Goal: Task Accomplishment & Management: Manage account settings

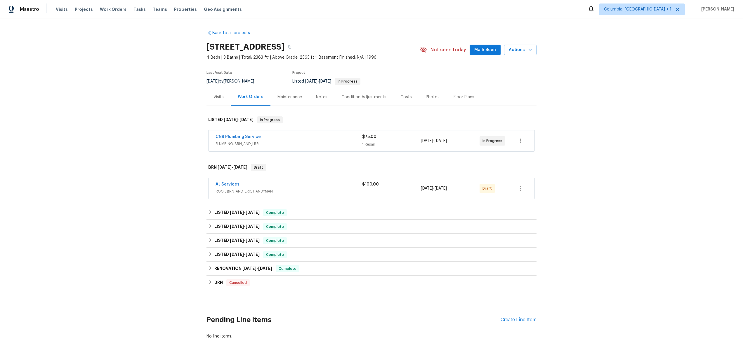
click at [140, 194] on div "Back to all projects [STREET_ADDRESS] 4 Beds | 3 Baths | Total: 2363 ft² | Abov…" at bounding box center [371, 183] width 743 height 330
click at [173, 148] on div "Back to all projects [STREET_ADDRESS] 4 Beds | 3 Baths | Total: 2363 ft² | Abov…" at bounding box center [371, 183] width 743 height 330
click at [612, 81] on div "Back to all projects [STREET_ADDRESS] 4 Beds | 3 Baths | Total: 2363 ft² | Abov…" at bounding box center [371, 183] width 743 height 330
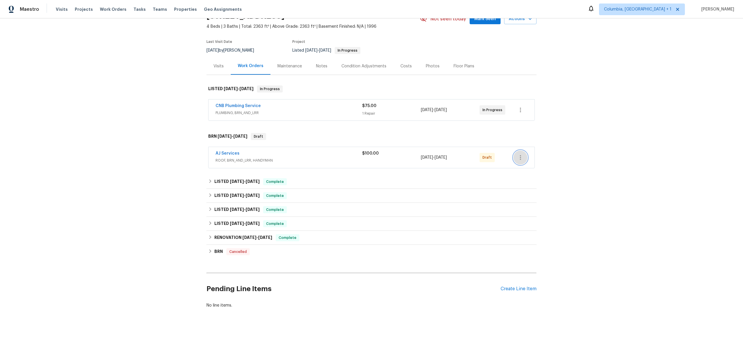
click at [517, 154] on icon "button" at bounding box center [520, 157] width 7 height 7
click at [529, 197] on ul "Send to Vendor Edit Add Trip Charge View In Trade Partner Portal Delete" at bounding box center [542, 172] width 63 height 53
click at [529, 195] on li "Delete" at bounding box center [542, 192] width 63 height 10
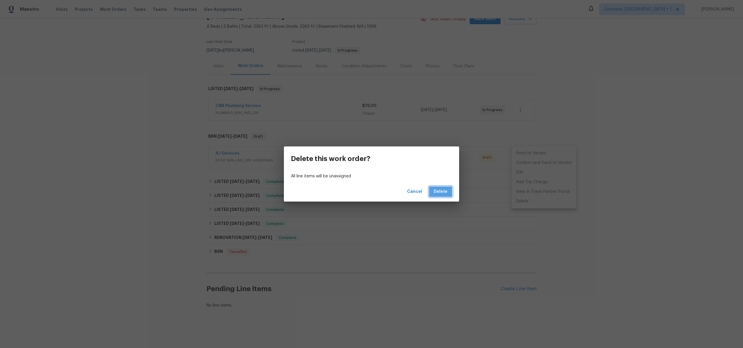
click at [440, 195] on span "Delete" at bounding box center [441, 191] width 14 height 7
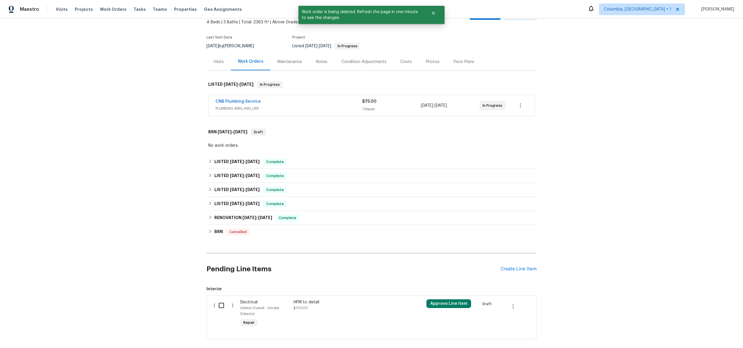
scroll to position [71, 0]
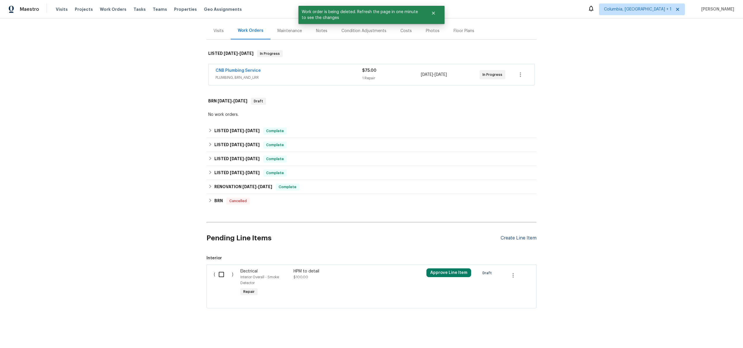
click at [517, 236] on div "Create Line Item" at bounding box center [519, 239] width 36 height 6
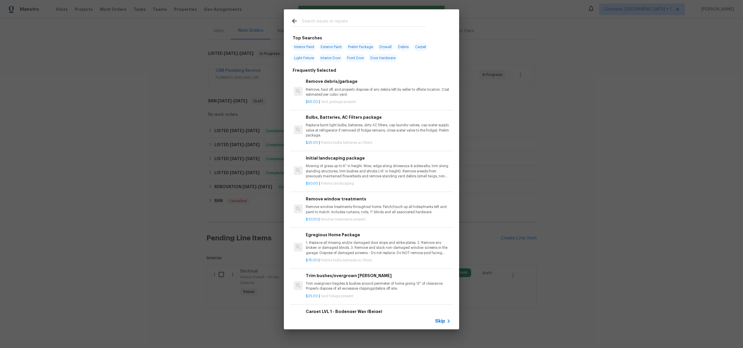
click at [291, 22] on icon at bounding box center [294, 21] width 7 height 7
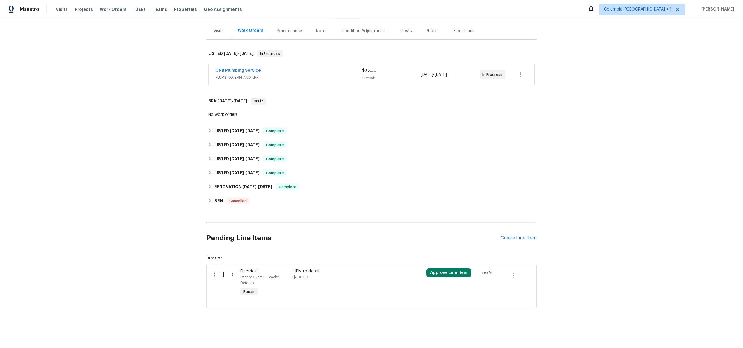
click at [221, 269] on input "checkbox" at bounding box center [223, 275] width 17 height 12
checkbox input "true"
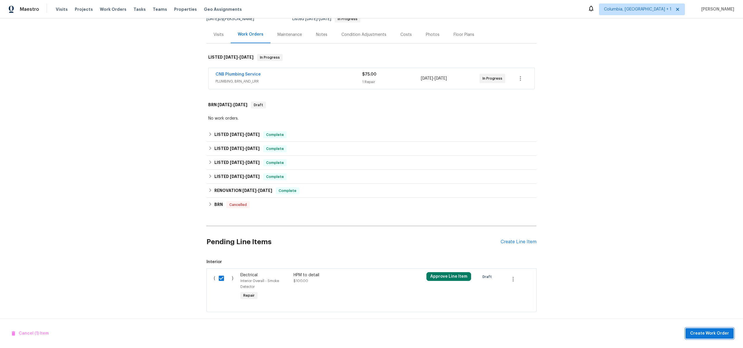
click at [708, 334] on span "Create Work Order" at bounding box center [709, 333] width 39 height 7
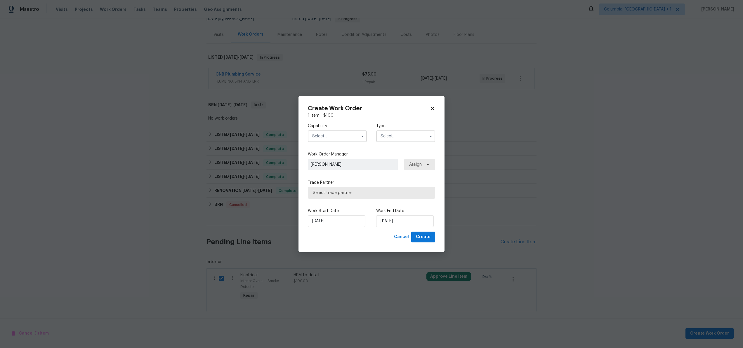
click at [329, 133] on input "text" at bounding box center [337, 137] width 59 height 12
click at [337, 153] on div "Handyman" at bounding box center [337, 148] width 56 height 11
type input "Handyman"
click at [409, 136] on input "text" at bounding box center [405, 137] width 59 height 12
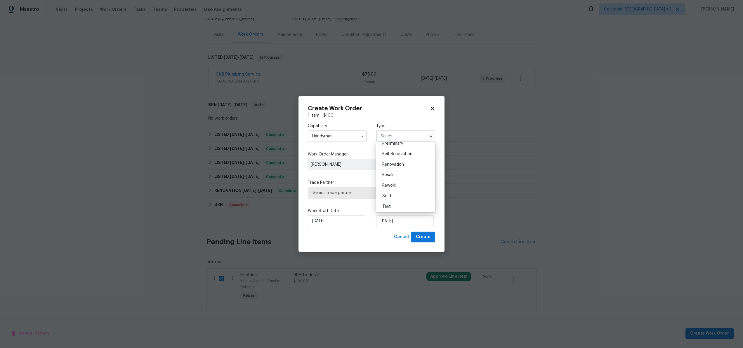
scroll to position [133, 0]
click at [397, 173] on div "Resale" at bounding box center [406, 174] width 56 height 11
type input "Resale"
click at [389, 196] on span "Select trade partner" at bounding box center [371, 193] width 127 height 12
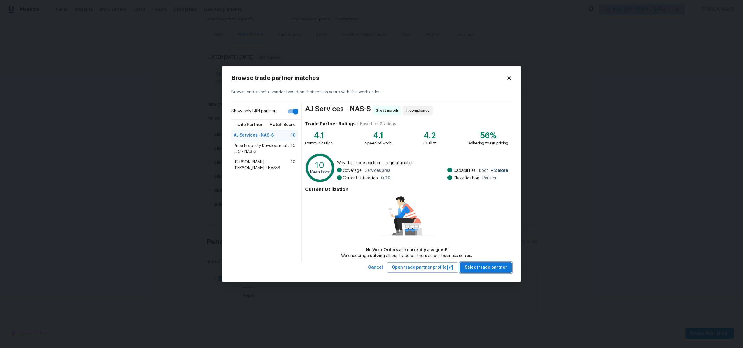
click at [485, 270] on span "Select trade partner" at bounding box center [486, 267] width 42 height 7
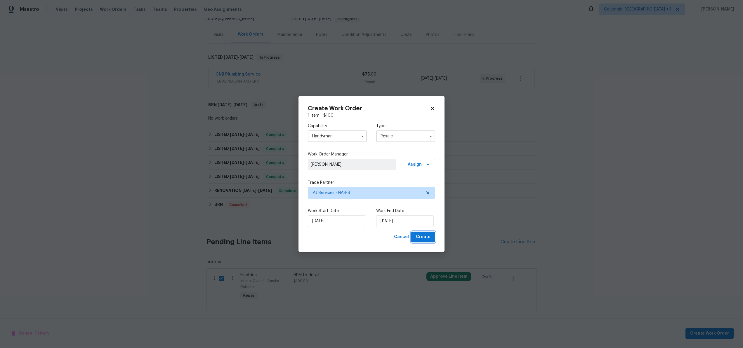
click at [418, 237] on span "Create" at bounding box center [423, 237] width 15 height 7
checkbox input "false"
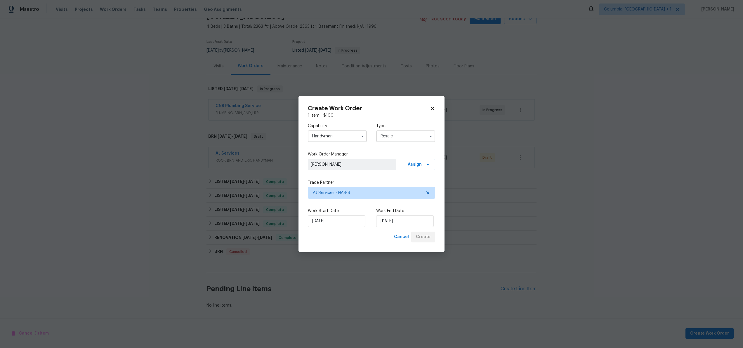
scroll to position [35, 0]
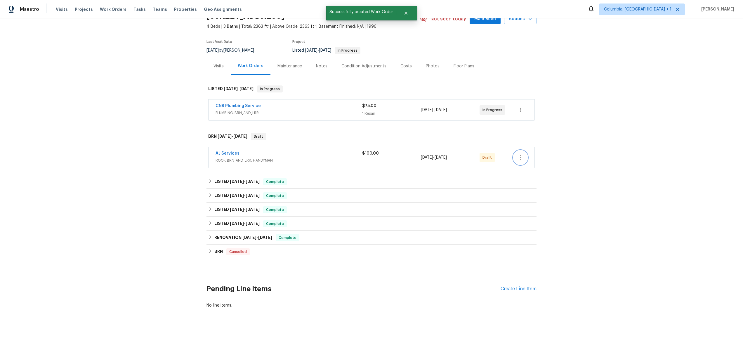
click at [520, 155] on icon "button" at bounding box center [520, 157] width 7 height 7
click at [524, 201] on li "Delete" at bounding box center [543, 202] width 65 height 10
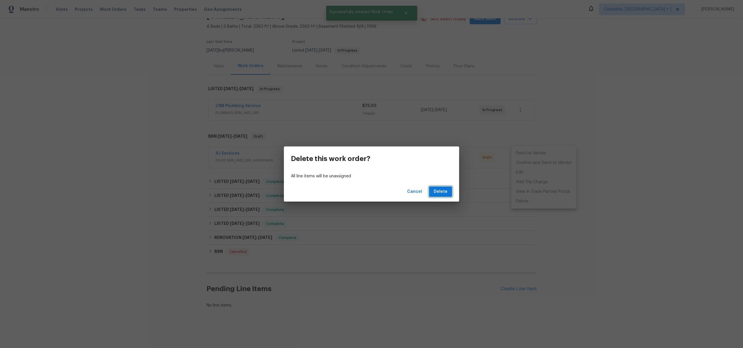
click at [444, 197] on button "Delete" at bounding box center [440, 192] width 23 height 11
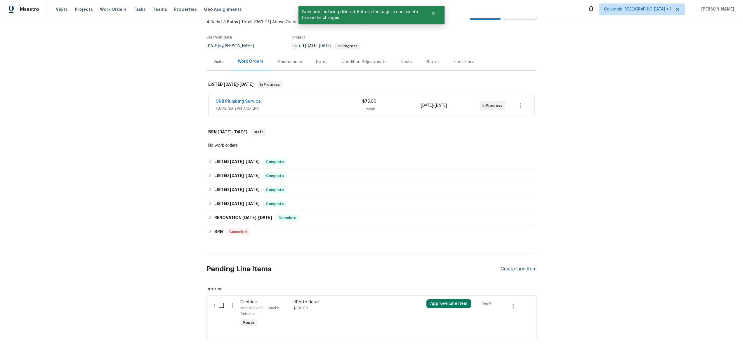
scroll to position [36, 0]
click at [511, 272] on div "Create Line Item" at bounding box center [519, 269] width 36 height 6
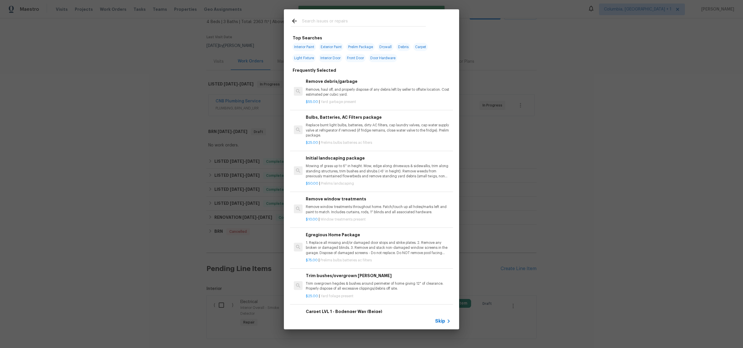
click at [331, 46] on span "Exterior Paint" at bounding box center [331, 47] width 25 height 8
type input "Exterior Paint"
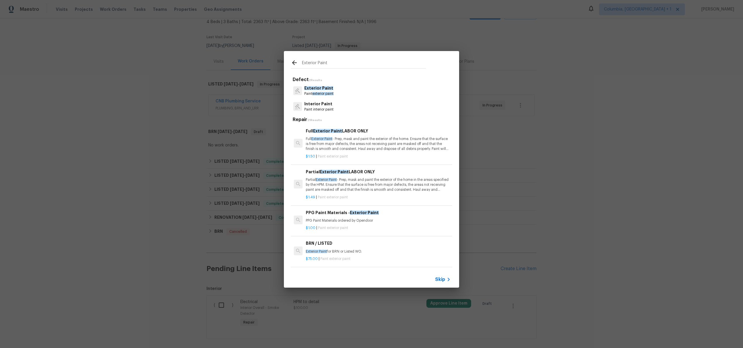
click at [371, 136] on div "Full Exterior Paint LABOR ONLY Full Exterior Paint - Prep, mask and paint the e…" at bounding box center [378, 140] width 145 height 24
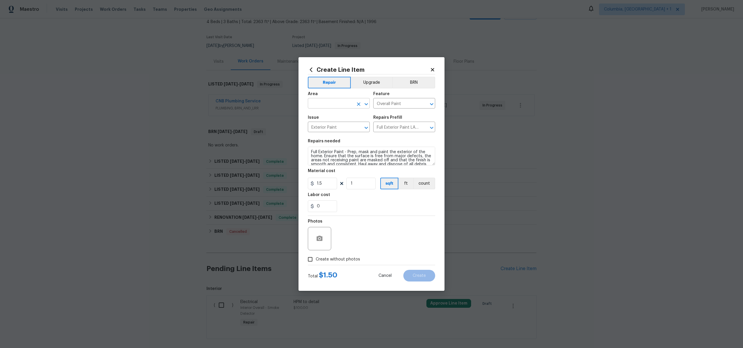
click at [335, 102] on input "text" at bounding box center [331, 104] width 46 height 9
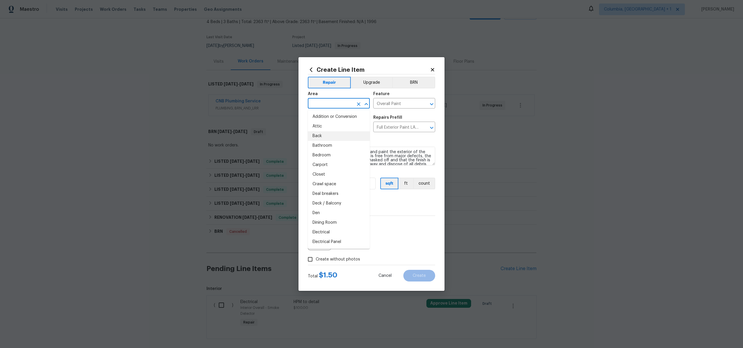
click at [329, 138] on li "Back" at bounding box center [339, 136] width 62 height 10
type input "Back"
click at [405, 105] on input "Overall Paint" at bounding box center [396, 104] width 46 height 9
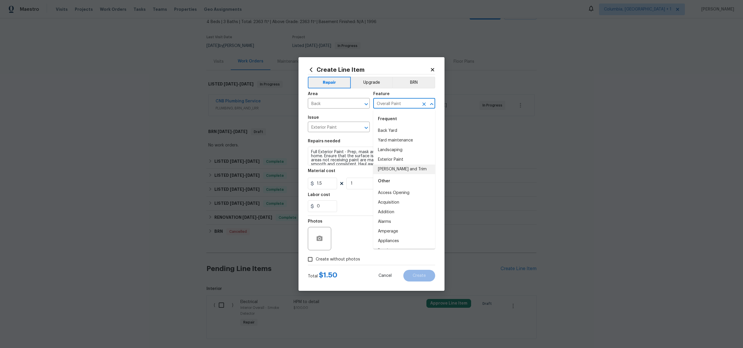
click at [397, 175] on div "Other" at bounding box center [404, 181] width 62 height 14
click at [394, 198] on li "Access Opening" at bounding box center [404, 193] width 62 height 10
type input "Access Opening"
click at [315, 261] on input "Create without photos" at bounding box center [310, 259] width 11 height 11
checkbox input "true"
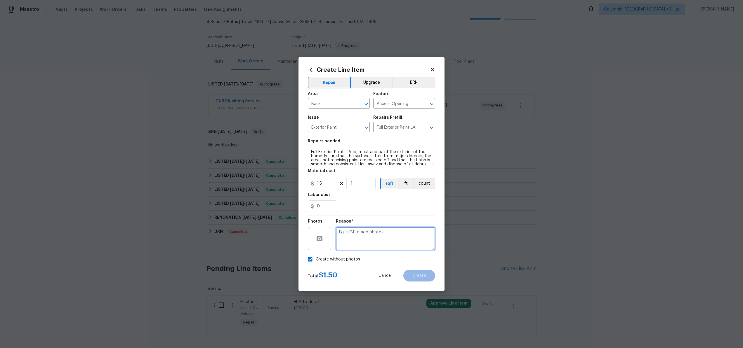
click at [389, 245] on textarea at bounding box center [385, 238] width 99 height 23
type textarea "test"
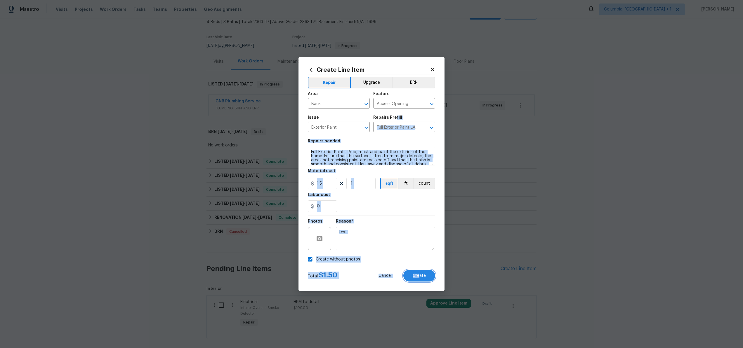
drag, startPoint x: 419, startPoint y: 277, endPoint x: 395, endPoint y: 116, distance: 162.0
click at [395, 116] on form "Repair Upgrade BRN Area Back ​ Feature Access Opening ​ Issue Exterior Paint ​ …" at bounding box center [371, 177] width 127 height 207
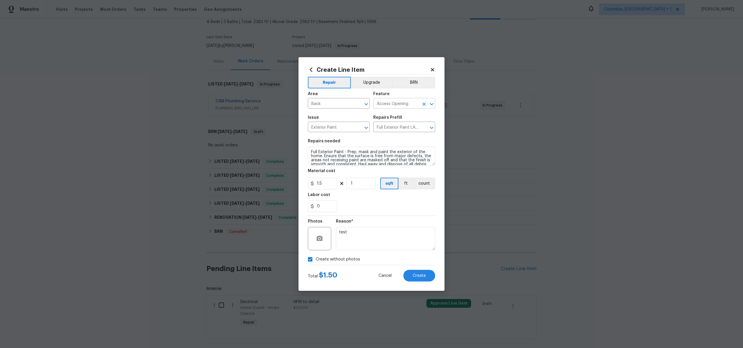
click at [397, 102] on input "Access Opening" at bounding box center [396, 104] width 46 height 9
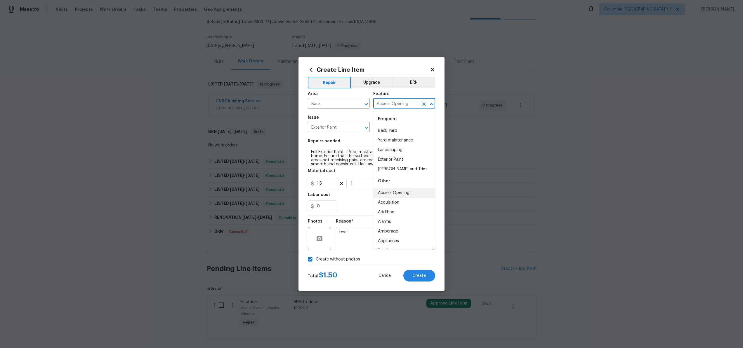
click at [397, 102] on input "Access Opening" at bounding box center [396, 104] width 46 height 9
click at [351, 117] on div "Issue" at bounding box center [339, 120] width 62 height 8
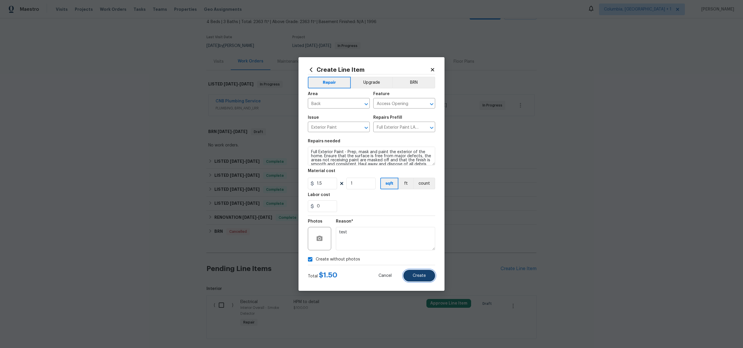
click at [421, 277] on span "Create" at bounding box center [419, 276] width 13 height 4
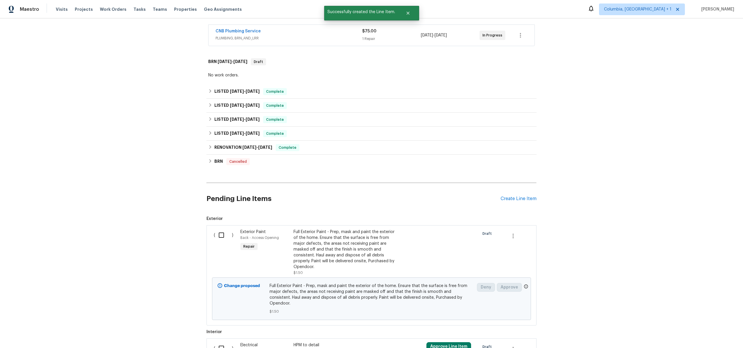
scroll to position [178, 0]
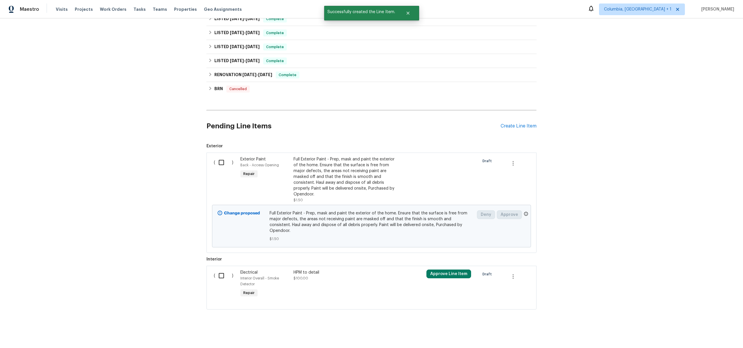
click at [217, 163] on input "checkbox" at bounding box center [223, 163] width 17 height 12
checkbox input "true"
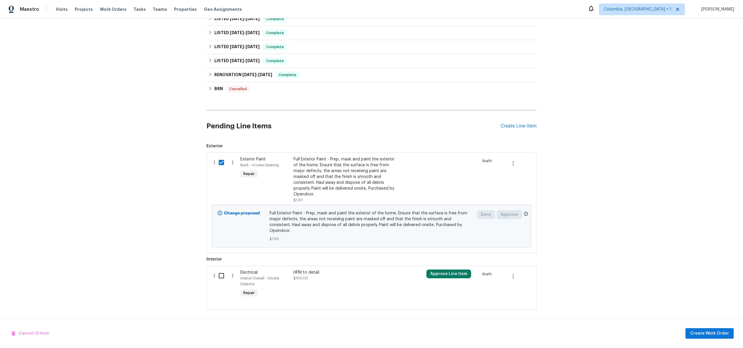
click at [218, 270] on input "checkbox" at bounding box center [223, 276] width 17 height 12
checkbox input "true"
click at [702, 335] on span "Create Work Order" at bounding box center [709, 333] width 39 height 7
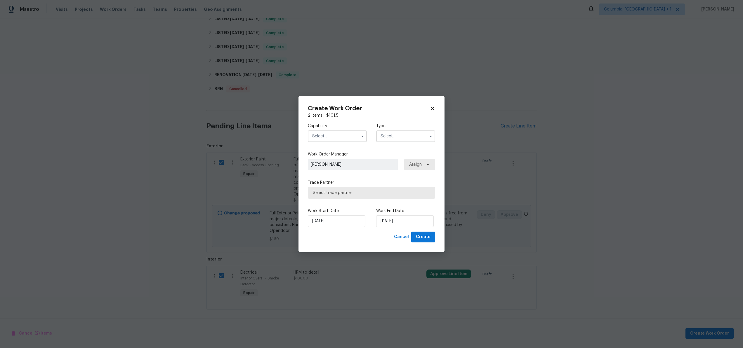
click at [353, 138] on input "text" at bounding box center [337, 137] width 59 height 12
click at [337, 171] on div "Handyman" at bounding box center [337, 165] width 56 height 11
type input "Handyman"
click at [404, 137] on input "text" at bounding box center [405, 137] width 59 height 12
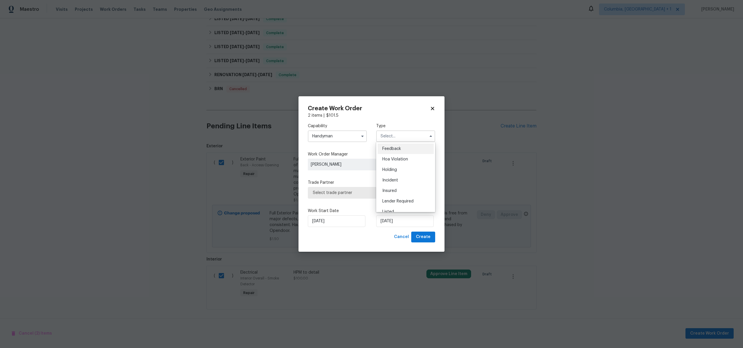
scroll to position [133, 0]
click at [395, 174] on div "Resale" at bounding box center [406, 174] width 56 height 11
type input "Resale"
click at [346, 195] on span "Select trade partner" at bounding box center [367, 193] width 109 height 6
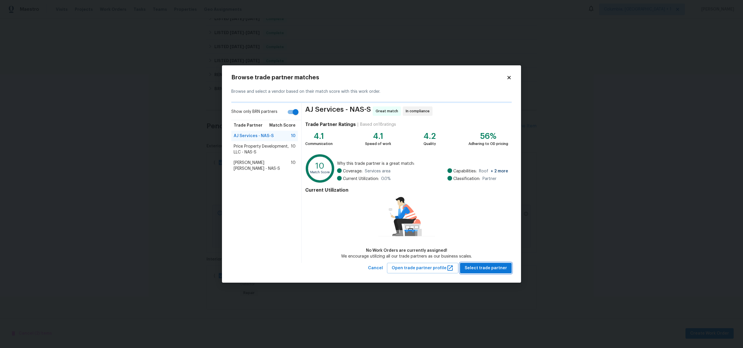
click at [488, 268] on span "Select trade partner" at bounding box center [486, 268] width 42 height 7
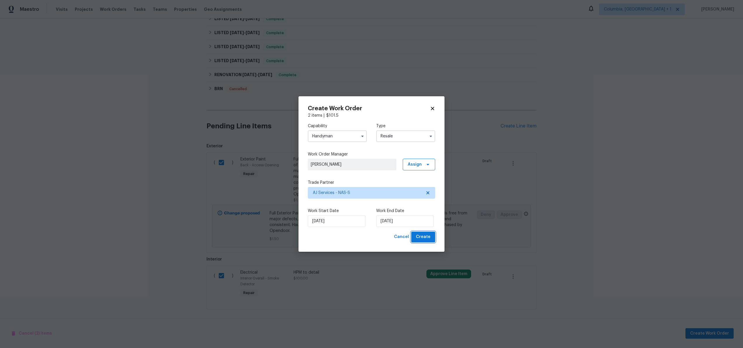
click at [420, 242] on button "Create" at bounding box center [423, 237] width 24 height 11
checkbox input "false"
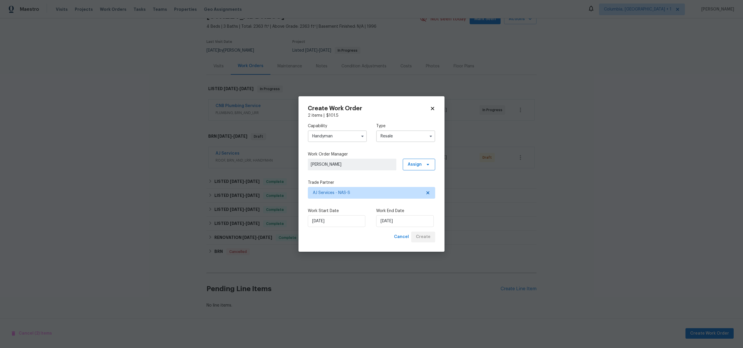
scroll to position [35, 0]
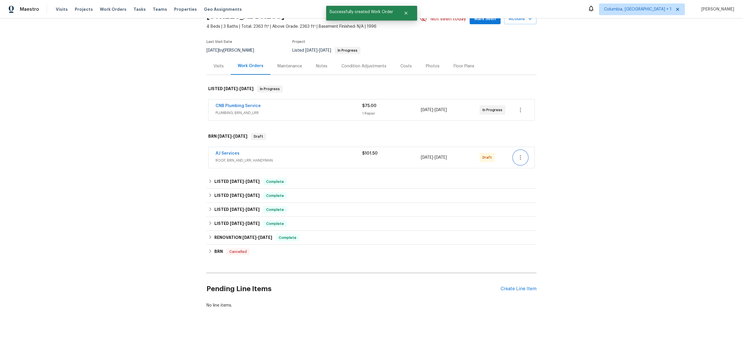
click at [520, 155] on icon "button" at bounding box center [520, 157] width 1 height 5
click at [519, 202] on li "Delete" at bounding box center [543, 202] width 65 height 10
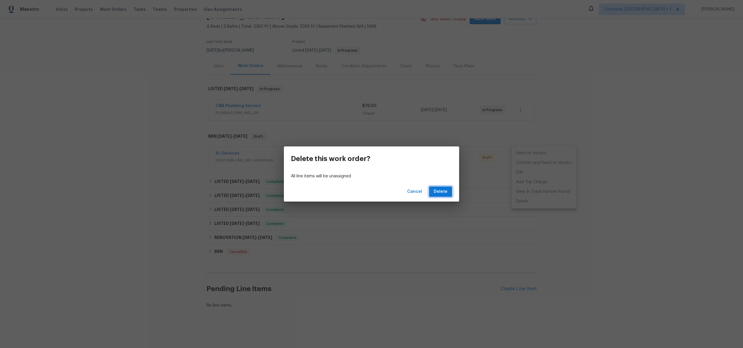
click at [441, 192] on span "Delete" at bounding box center [441, 191] width 14 height 7
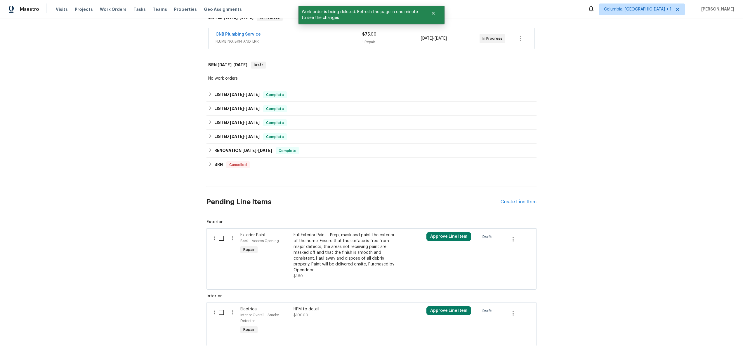
scroll to position [145, 0]
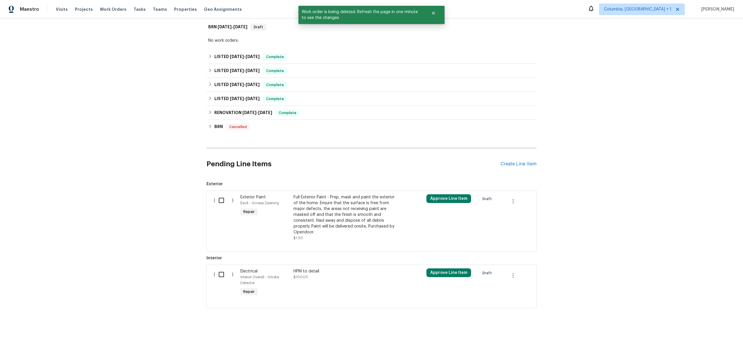
click at [222, 198] on input "checkbox" at bounding box center [223, 201] width 17 height 12
checkbox input "true"
click at [222, 271] on input "checkbox" at bounding box center [223, 275] width 17 height 12
checkbox input "true"
click at [714, 332] on span "Create Work Order" at bounding box center [709, 333] width 39 height 7
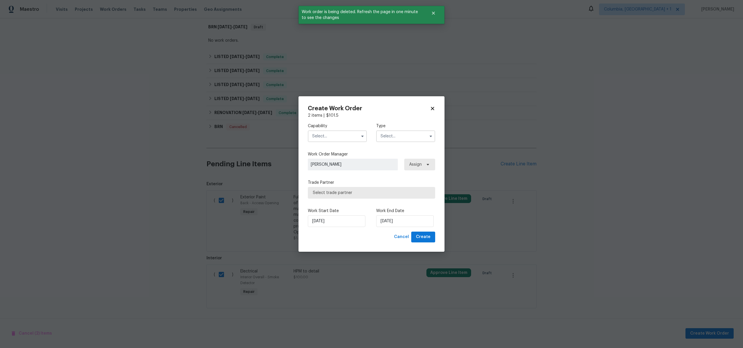
click at [336, 126] on label "Capability" at bounding box center [337, 126] width 59 height 6
click at [335, 136] on input "text" at bounding box center [337, 137] width 59 height 12
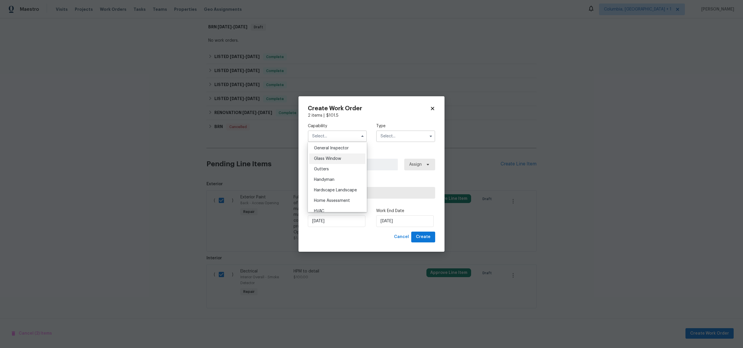
scroll to position [284, 0]
click at [338, 188] on div "Handyman" at bounding box center [337, 186] width 56 height 11
type input "Handyman"
click at [404, 140] on input "text" at bounding box center [405, 137] width 59 height 12
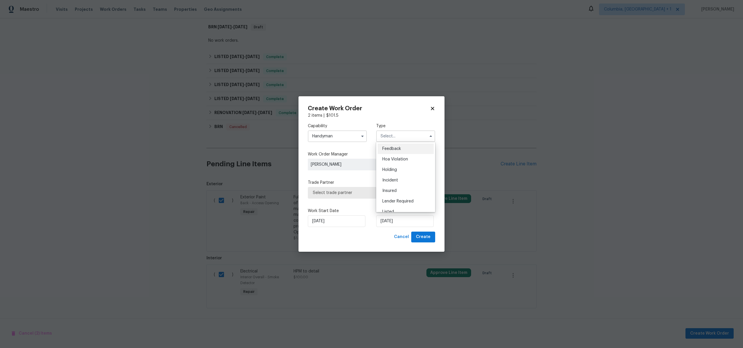
scroll to position [133, 0]
click at [400, 170] on div "Resale" at bounding box center [406, 174] width 56 height 11
type input "Resale"
click at [391, 187] on div "Trade Partner Select trade partner" at bounding box center [371, 189] width 127 height 19
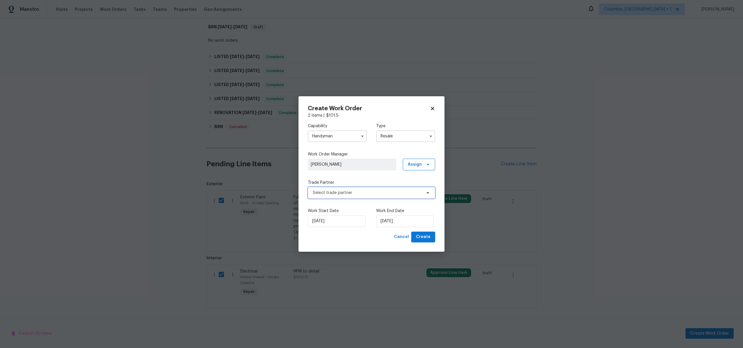
click at [388, 192] on span "Select trade partner" at bounding box center [367, 193] width 109 height 6
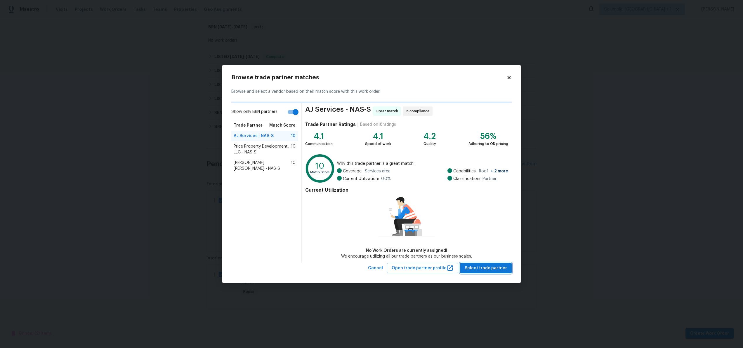
click at [484, 271] on span "Select trade partner" at bounding box center [486, 268] width 42 height 7
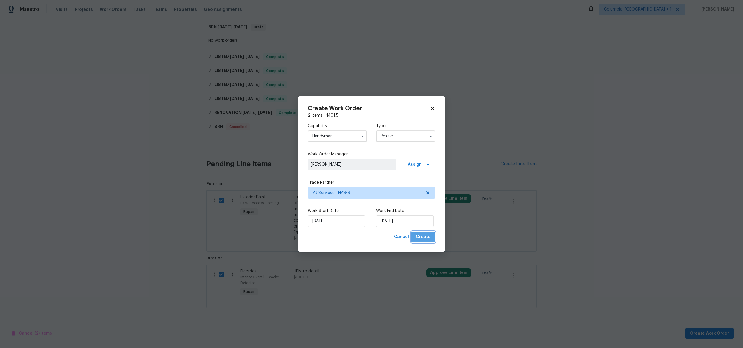
click at [418, 240] on span "Create" at bounding box center [423, 237] width 15 height 7
checkbox input "false"
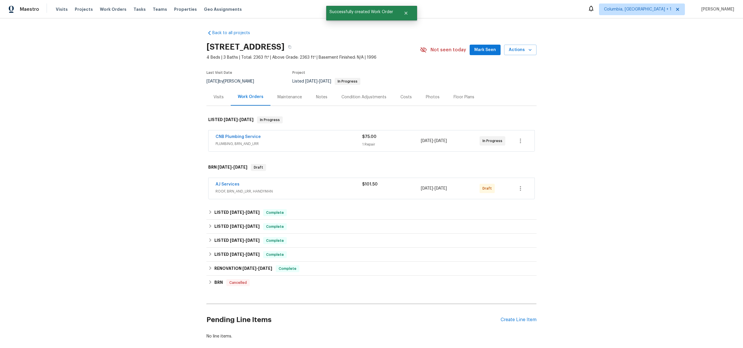
click at [347, 187] on div "AJ Services" at bounding box center [289, 185] width 147 height 7
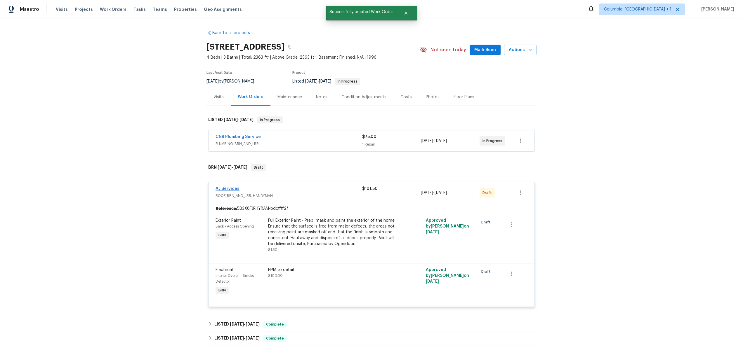
drag, startPoint x: 241, startPoint y: 190, endPoint x: 231, endPoint y: 188, distance: 10.1
click at [241, 190] on div "AJ Services" at bounding box center [289, 189] width 147 height 7
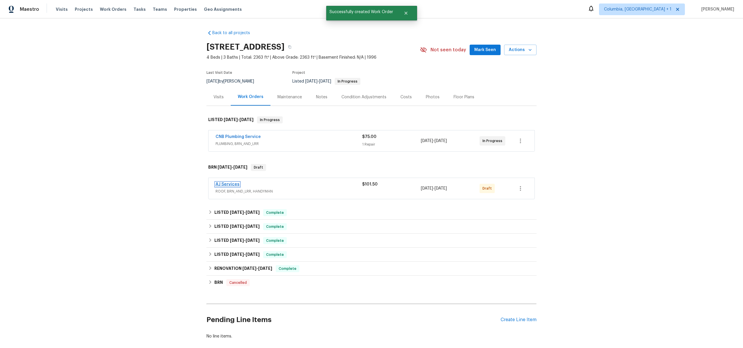
click at [229, 186] on link "AJ Services" at bounding box center [228, 185] width 24 height 4
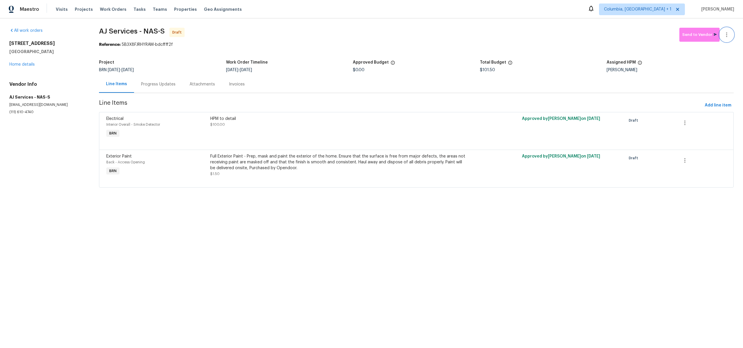
click at [720, 34] on button "button" at bounding box center [727, 35] width 14 height 14
click at [653, 44] on div at bounding box center [371, 174] width 743 height 348
click at [724, 36] on icon "button" at bounding box center [726, 34] width 7 height 7
click at [710, 46] on li "Confirm and Send to Vendor" at bounding box center [706, 45] width 65 height 10
click at [568, 43] on div at bounding box center [371, 174] width 743 height 348
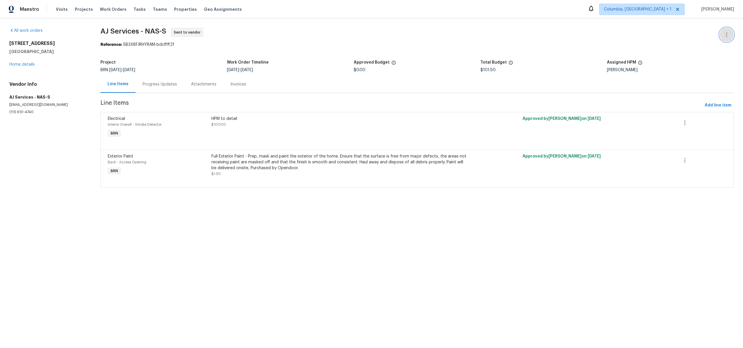
click at [724, 32] on icon "button" at bounding box center [726, 34] width 7 height 7
click at [627, 45] on div at bounding box center [371, 174] width 743 height 348
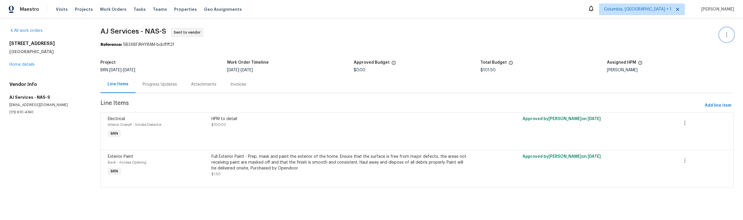
click at [726, 37] on icon "button" at bounding box center [726, 34] width 7 height 7
click at [709, 65] on li "Delete" at bounding box center [707, 64] width 63 height 10
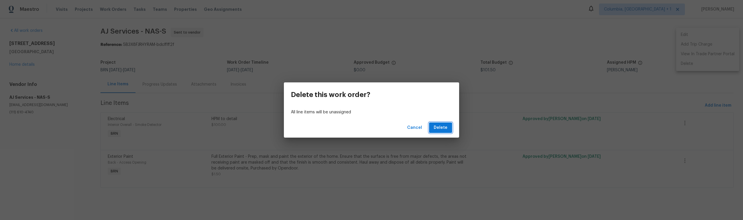
click at [442, 132] on button "Delete" at bounding box center [440, 127] width 23 height 11
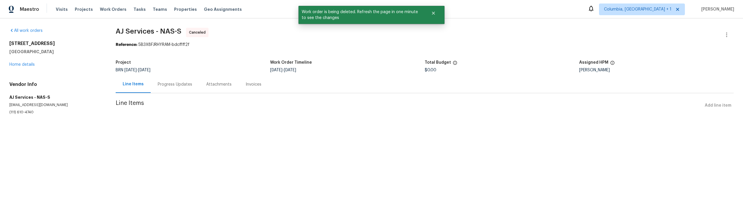
click at [235, 56] on section "AJ Services - NAS-S Canceled Reference: 5B3X8FJRHYRAM-bdcffff2f Project BRN [DA…" at bounding box center [425, 78] width 618 height 101
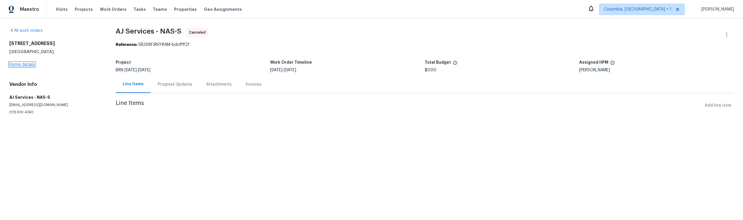
click at [25, 64] on link "Home details" at bounding box center [21, 65] width 25 height 4
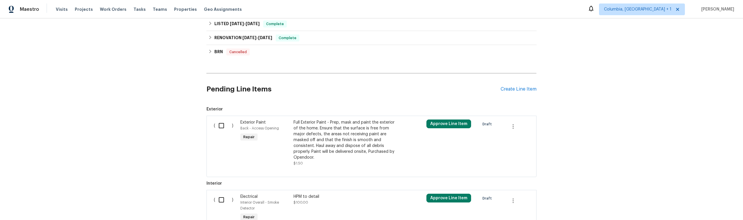
scroll to position [274, 0]
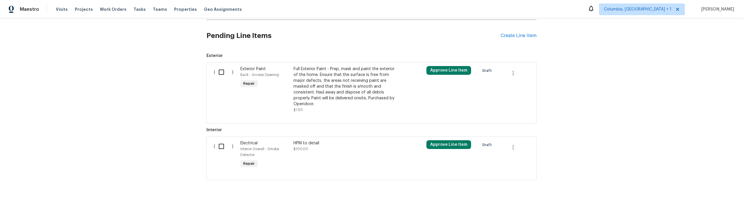
click at [216, 67] on input "checkbox" at bounding box center [223, 72] width 17 height 12
checkbox input "true"
click at [217, 140] on input "checkbox" at bounding box center [223, 146] width 17 height 12
checkbox input "true"
click at [723, 203] on span "Create Work Order" at bounding box center [709, 205] width 39 height 7
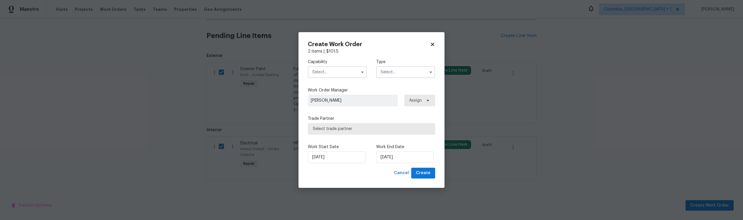
click at [333, 76] on input "text" at bounding box center [337, 72] width 59 height 12
click at [334, 91] on div "Handyman" at bounding box center [337, 85] width 56 height 11
type input "Handyman"
click at [399, 78] on div "Capability Handyman Agent Appliance Bathtub Resurfacing BRN And Lrr Broker Cabi…" at bounding box center [371, 68] width 127 height 28
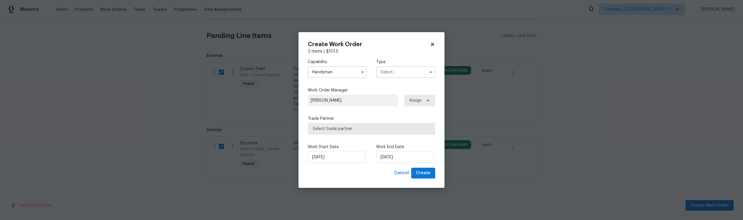
click at [399, 72] on input "text" at bounding box center [405, 72] width 59 height 12
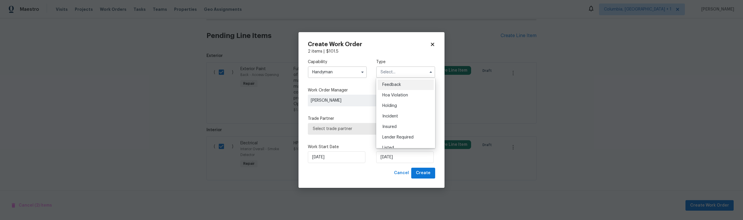
scroll to position [133, 0]
click at [405, 114] on div "Resale" at bounding box center [406, 110] width 56 height 11
type input "Resale"
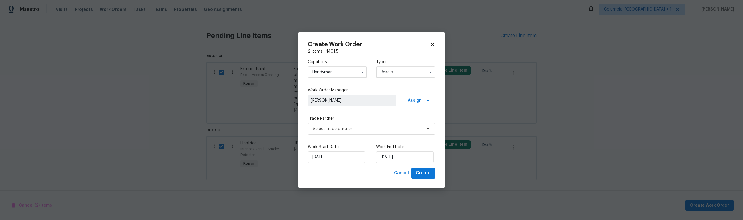
scroll to position [0, 0]
click at [428, 173] on span "Create" at bounding box center [423, 172] width 15 height 7
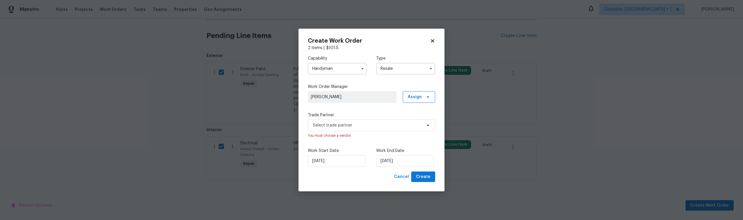
drag, startPoint x: 384, startPoint y: 115, endPoint x: 382, endPoint y: 120, distance: 5.0
click at [384, 117] on label "Trade Partner" at bounding box center [371, 115] width 127 height 6
click at [378, 124] on span "Select trade partner" at bounding box center [367, 125] width 109 height 6
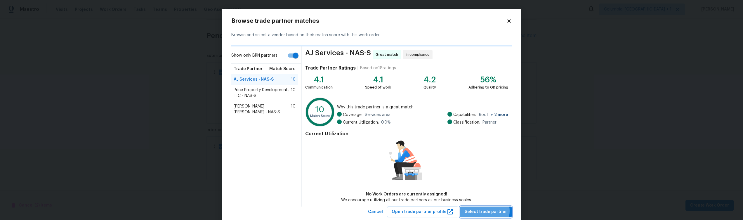
click at [485, 211] on span "Select trade partner" at bounding box center [486, 211] width 42 height 7
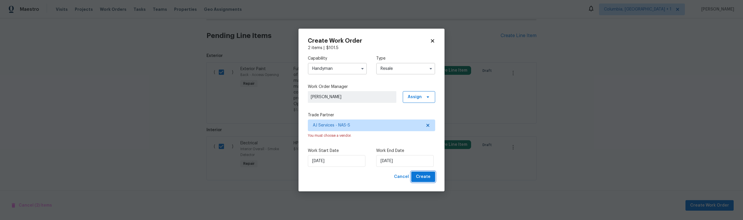
click at [420, 178] on span "Create" at bounding box center [423, 176] width 15 height 7
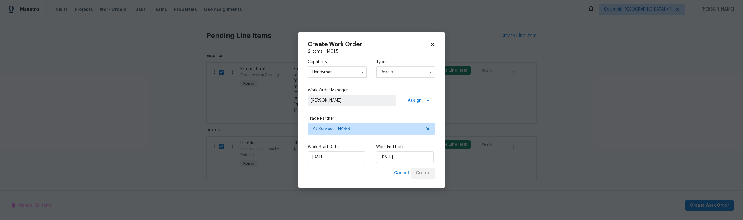
checkbox input "false"
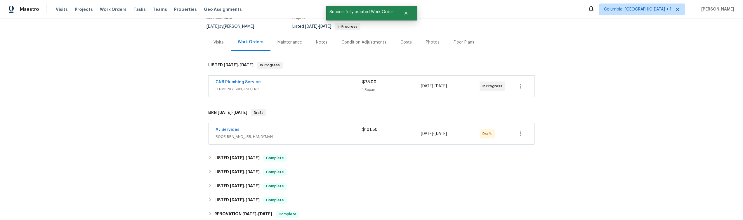
scroll to position [29, 0]
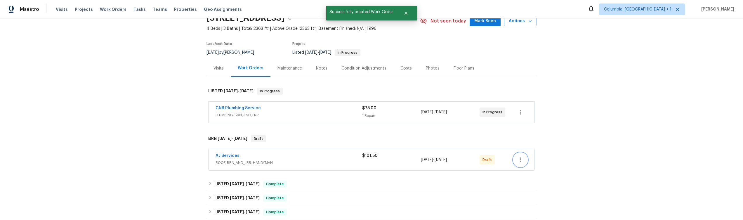
click at [521, 160] on icon "button" at bounding box center [520, 159] width 7 height 7
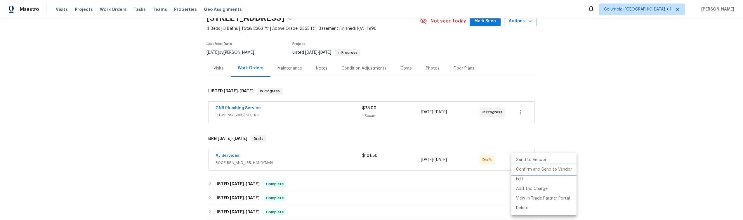
click at [538, 168] on li "Confirm and Send to Vendor" at bounding box center [543, 170] width 65 height 10
click at [521, 190] on li "Delete" at bounding box center [542, 189] width 63 height 10
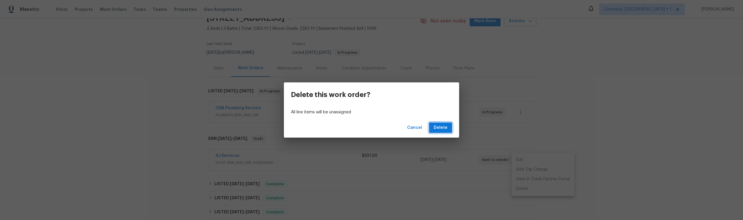
drag, startPoint x: 447, startPoint y: 128, endPoint x: 410, endPoint y: 130, distance: 37.2
click at [410, 130] on div "Cancel Delete" at bounding box center [371, 128] width 175 height 20
click at [410, 130] on span "Cancel" at bounding box center [414, 127] width 15 height 7
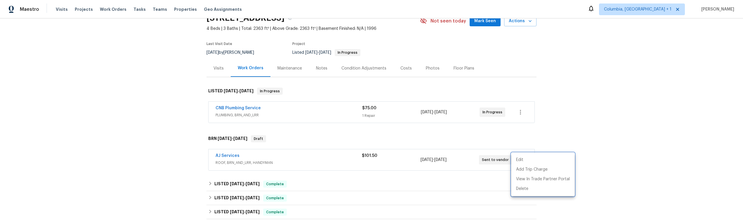
click at [377, 165] on div at bounding box center [371, 110] width 743 height 220
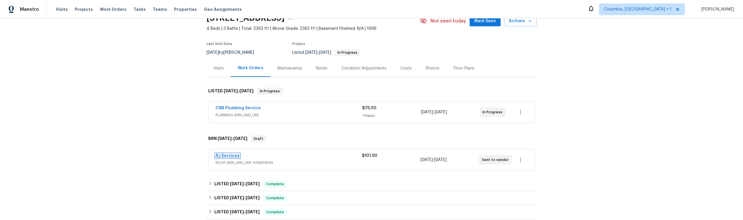
click at [219, 155] on link "AJ Services" at bounding box center [228, 156] width 24 height 4
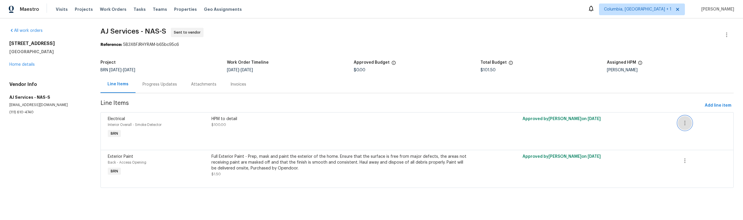
click at [683, 126] on icon "button" at bounding box center [684, 122] width 7 height 7
click at [681, 124] on li "Cancel" at bounding box center [685, 123] width 22 height 10
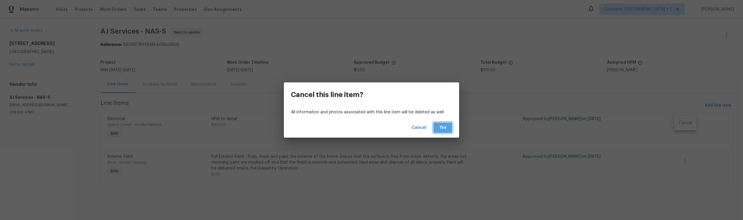
click at [440, 129] on span "Yes" at bounding box center [442, 127] width 9 height 7
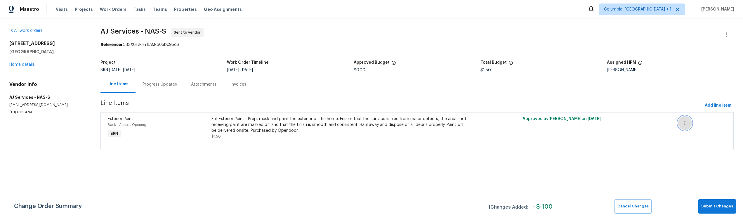
click at [681, 121] on icon "button" at bounding box center [684, 122] width 7 height 7
click at [684, 125] on li "Cancel" at bounding box center [685, 123] width 22 height 10
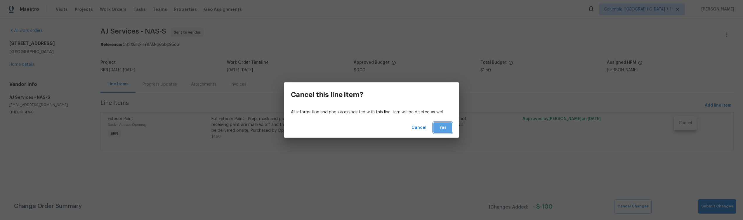
click at [448, 132] on button "Yes" at bounding box center [442, 127] width 19 height 11
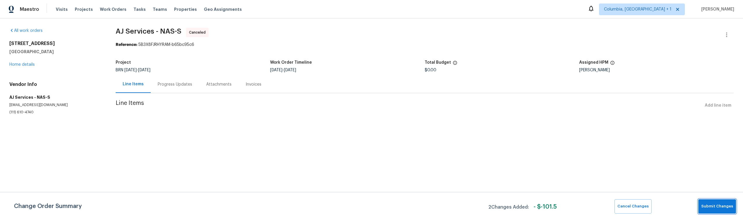
click at [726, 206] on span "Submit Changes" at bounding box center [717, 206] width 32 height 7
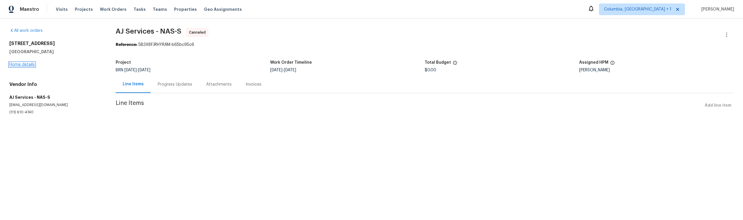
click at [32, 63] on link "Home details" at bounding box center [21, 65] width 25 height 4
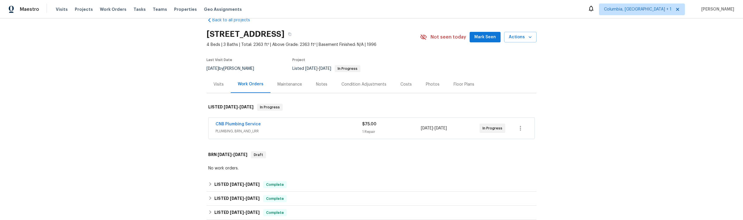
scroll to position [4, 0]
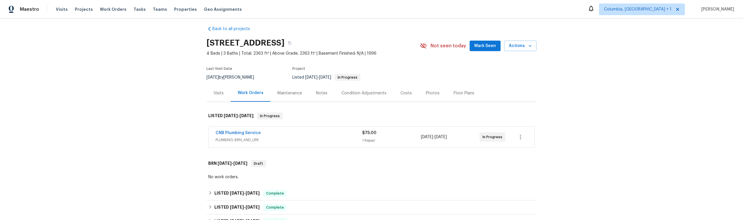
click at [620, 126] on div "Back to all projects [STREET_ADDRESS] 4 Beds | 3 Baths | Total: 2363 ft² | Abov…" at bounding box center [371, 119] width 743 height 202
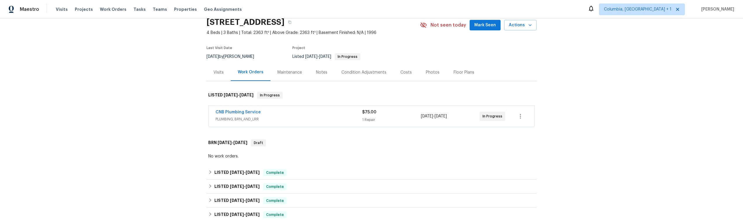
scroll to position [18, 0]
